Goal: Find specific page/section: Find specific page/section

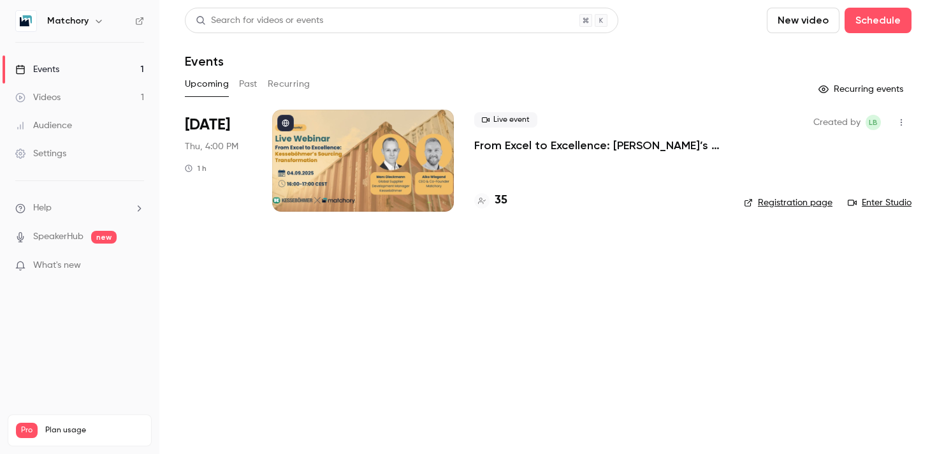
click at [357, 127] on div at bounding box center [363, 161] width 182 height 102
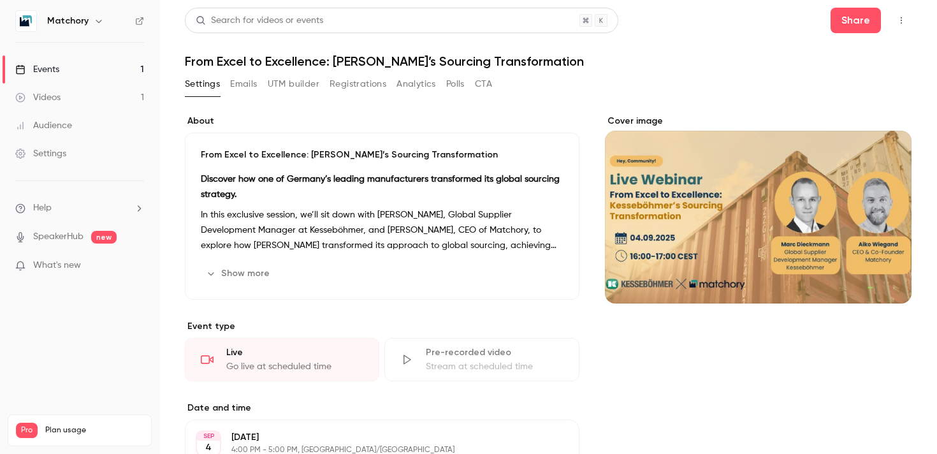
click at [353, 87] on button "Registrations" at bounding box center [358, 84] width 57 height 20
